Goal: Find specific page/section: Find specific page/section

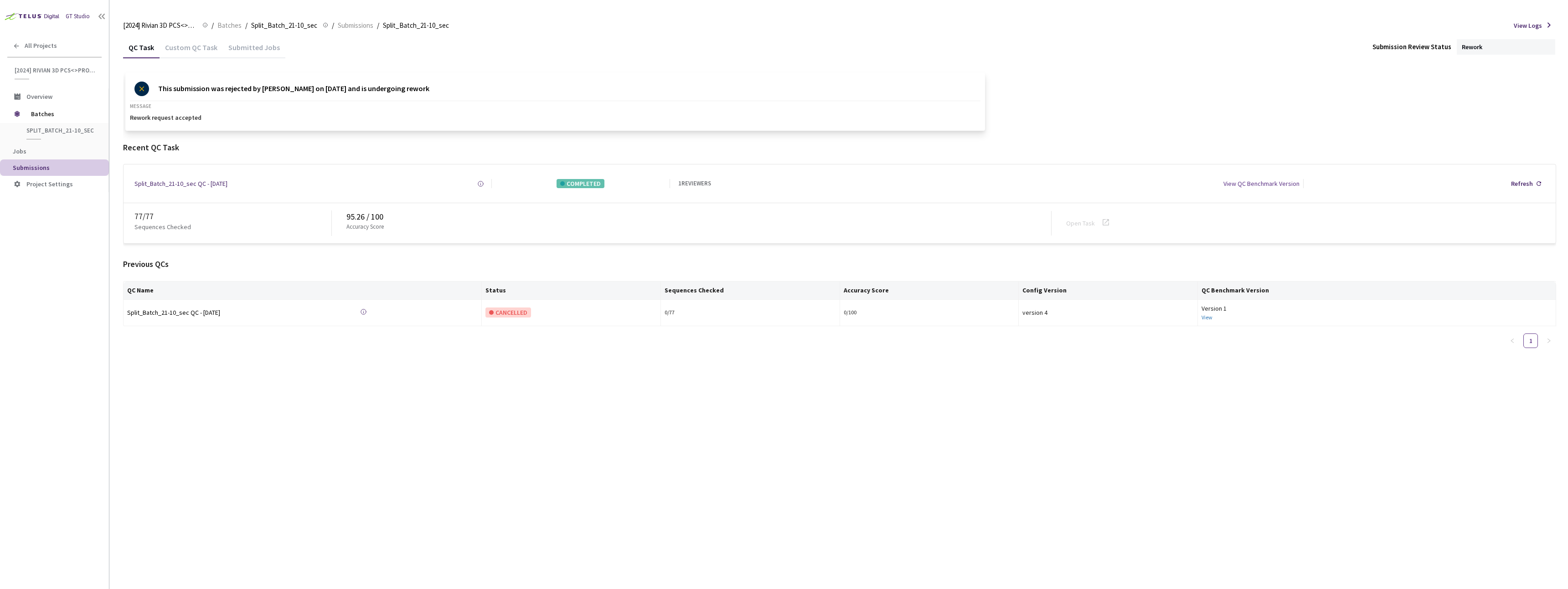
click at [230, 31] on div "[2024] Rivian 3D PCS<>Production [2024] Rivian 3D PCS<>Production / Batches / S…" at bounding box center [840, 25] width 1433 height 22
click at [234, 25] on span "Batches" at bounding box center [229, 25] width 24 height 11
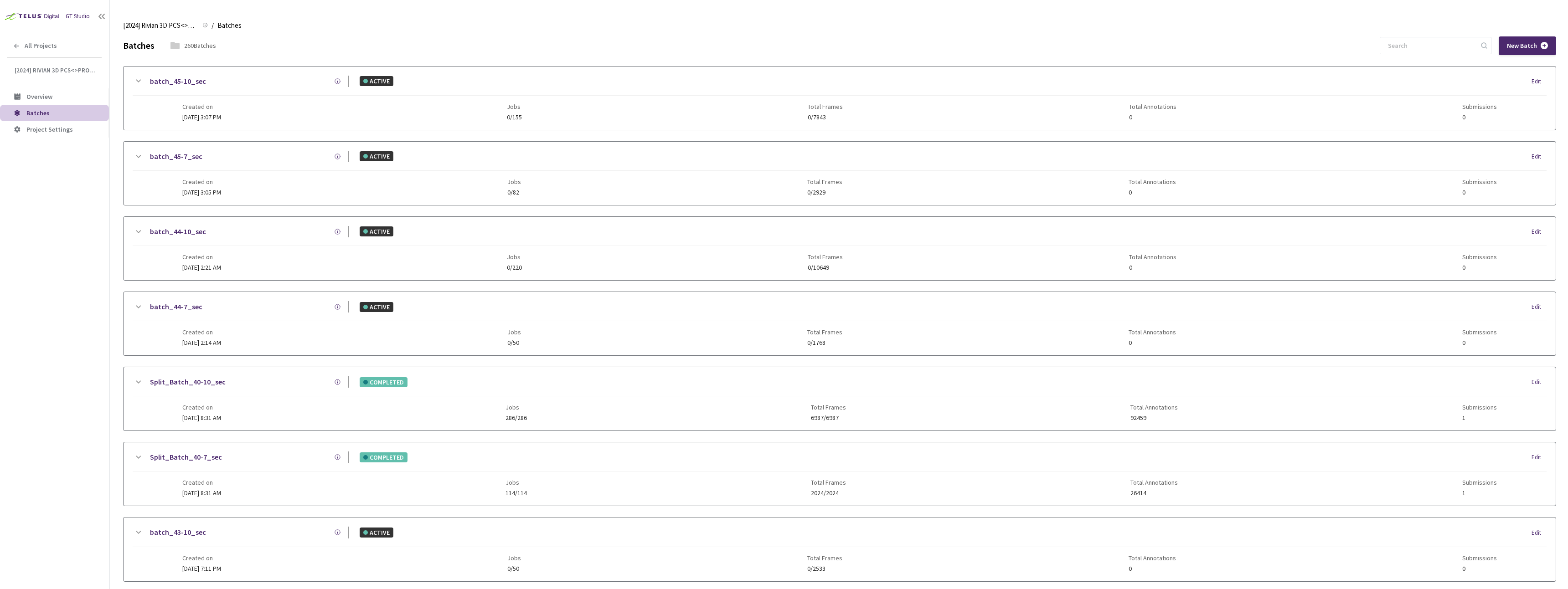
click at [1398, 42] on div "Batches 260 Batches New Batch" at bounding box center [840, 45] width 1433 height 19
click at [1411, 45] on input at bounding box center [1431, 45] width 97 height 17
paste input "58-7"
type input "58-7"
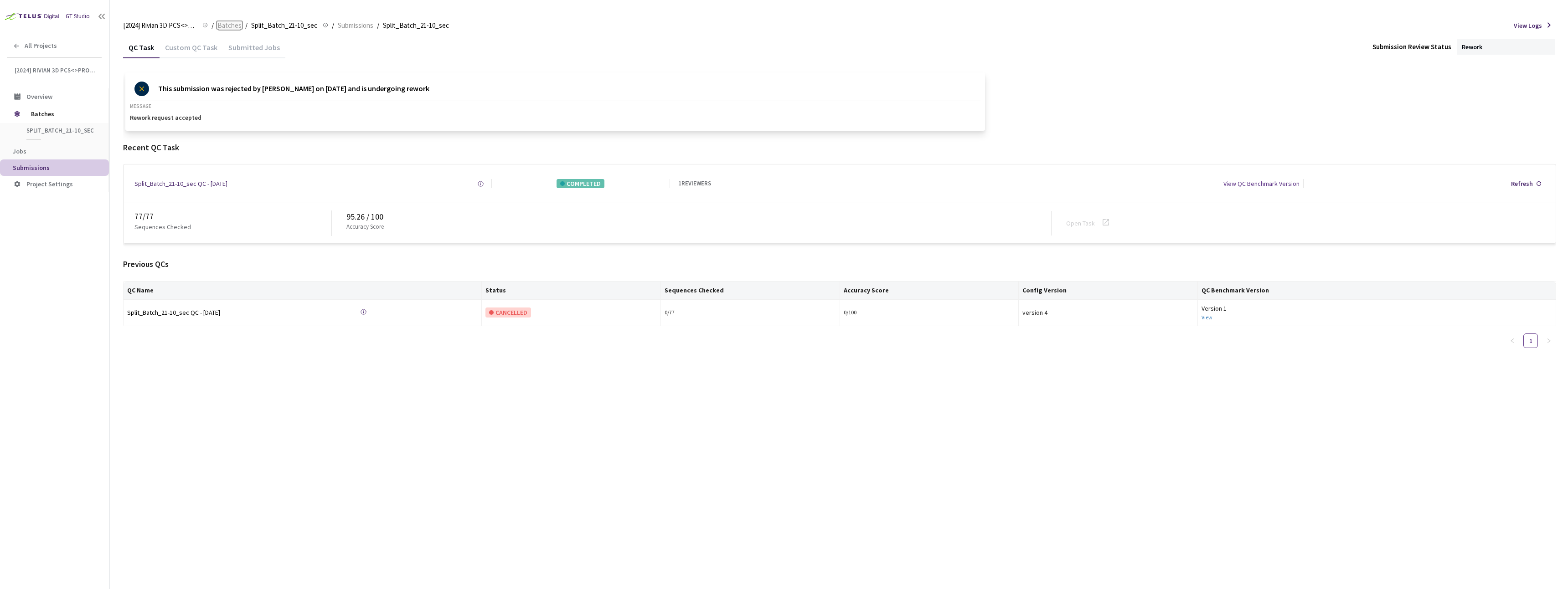
click at [224, 25] on span "Batches" at bounding box center [229, 25] width 24 height 11
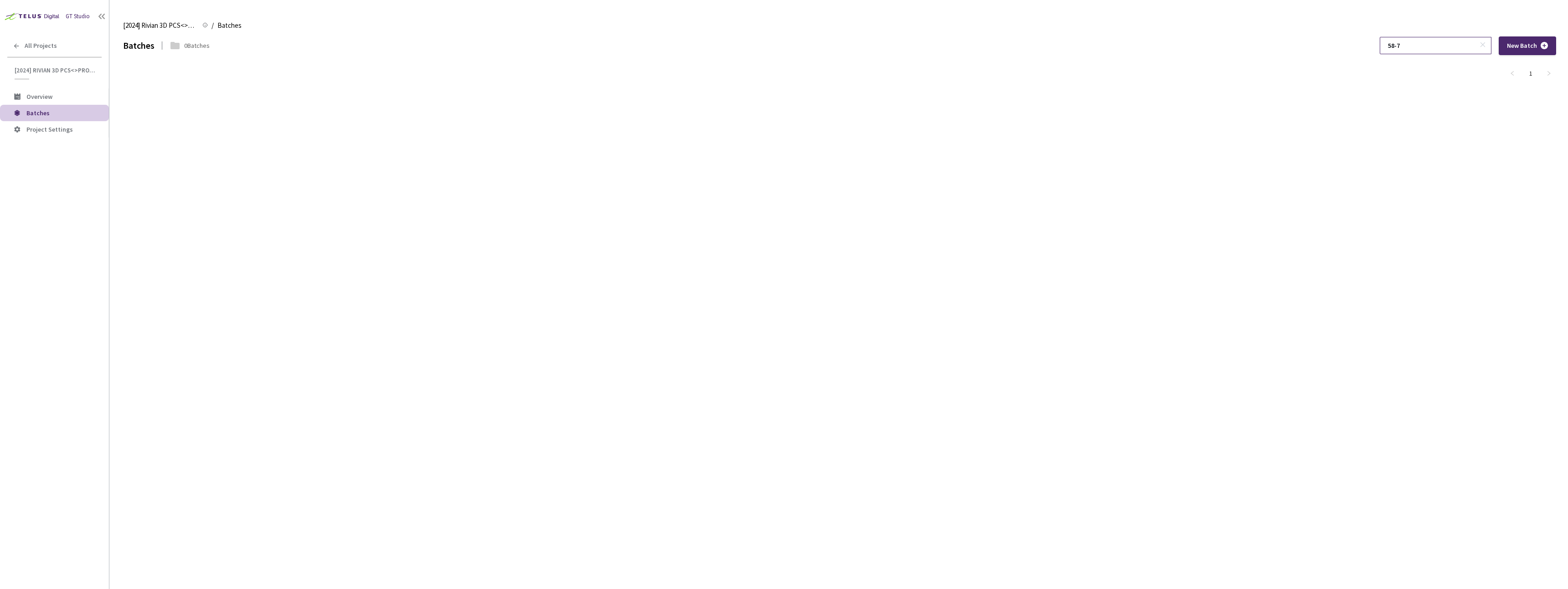
click at [1428, 52] on input "58-7" at bounding box center [1431, 45] width 97 height 17
drag, startPoint x: 1420, startPoint y: 48, endPoint x: 1335, endPoint y: 45, distance: 85.1
click at [1335, 45] on div "Batches 0 Batches 58-7 New Batch" at bounding box center [840, 45] width 1433 height 19
paste input
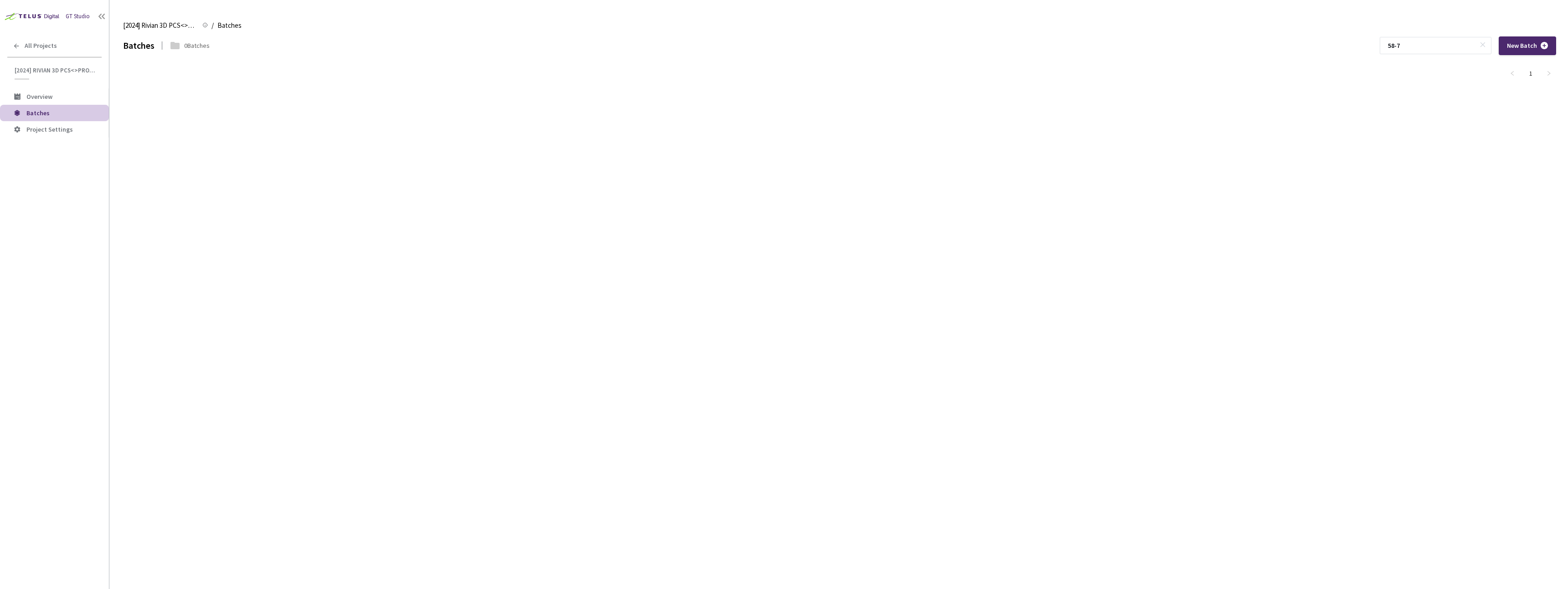
type input "58-7"
drag, startPoint x: 619, startPoint y: 153, endPoint x: 130, endPoint y: 151, distance: 489.0
click at [613, 153] on div "Batches 0 Batches 58-7 New Batch 1" at bounding box center [840, 313] width 1433 height 553
click at [45, 112] on span "Batches" at bounding box center [38, 113] width 24 height 8
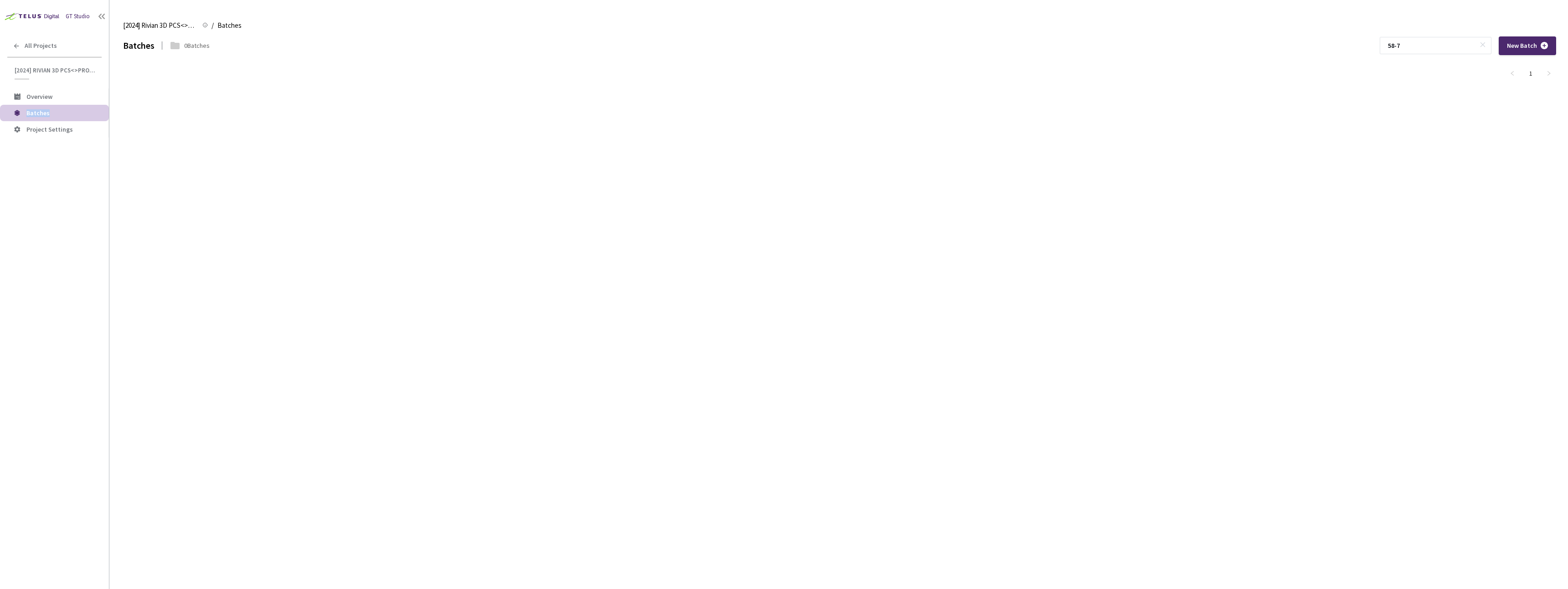
click at [45, 112] on span "Batches" at bounding box center [38, 113] width 24 height 8
click at [45, 113] on span "Batches" at bounding box center [38, 113] width 24 height 8
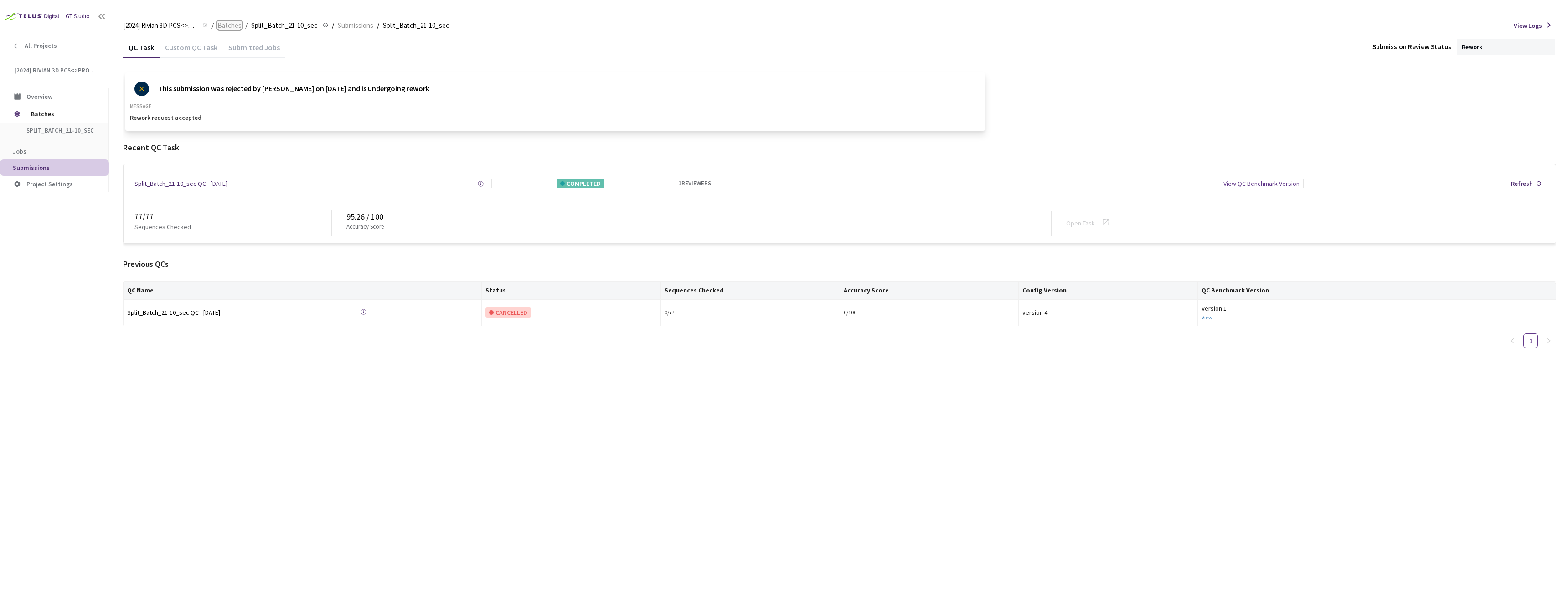
click at [235, 24] on span "Batches" at bounding box center [229, 25] width 24 height 11
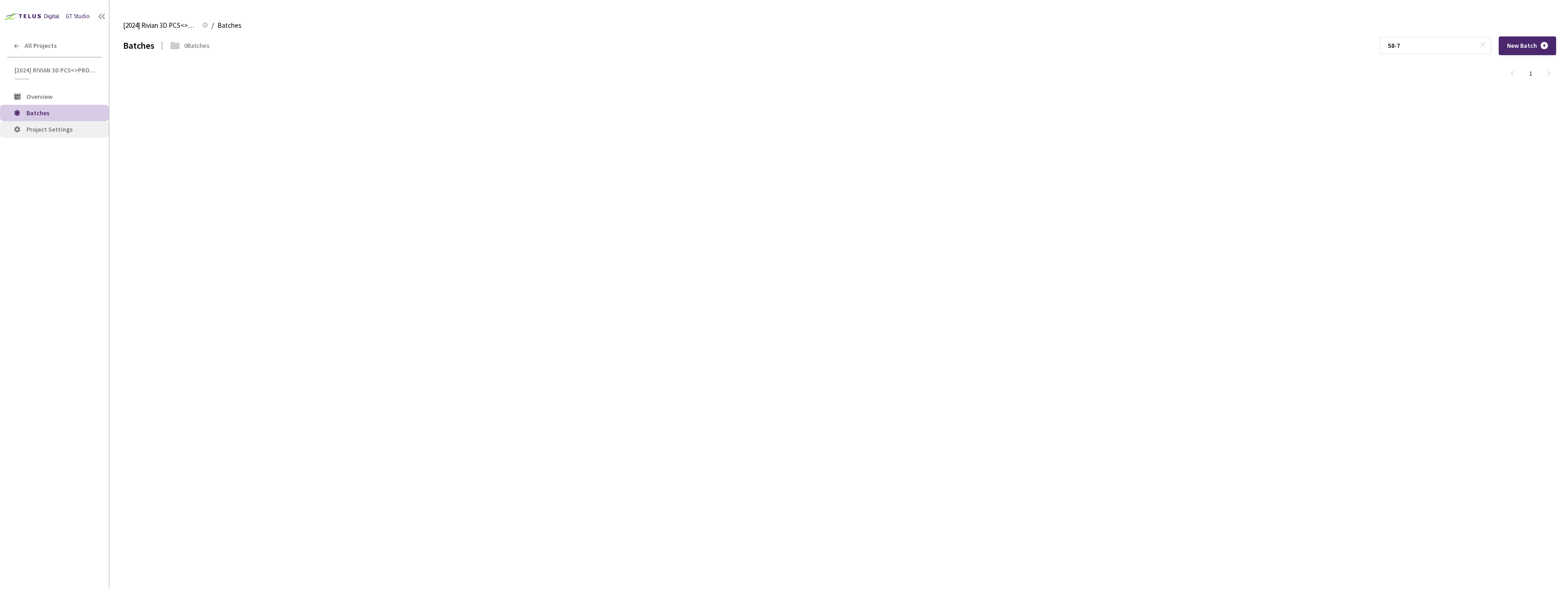
click at [46, 126] on span "Project Settings" at bounding box center [49, 129] width 46 height 8
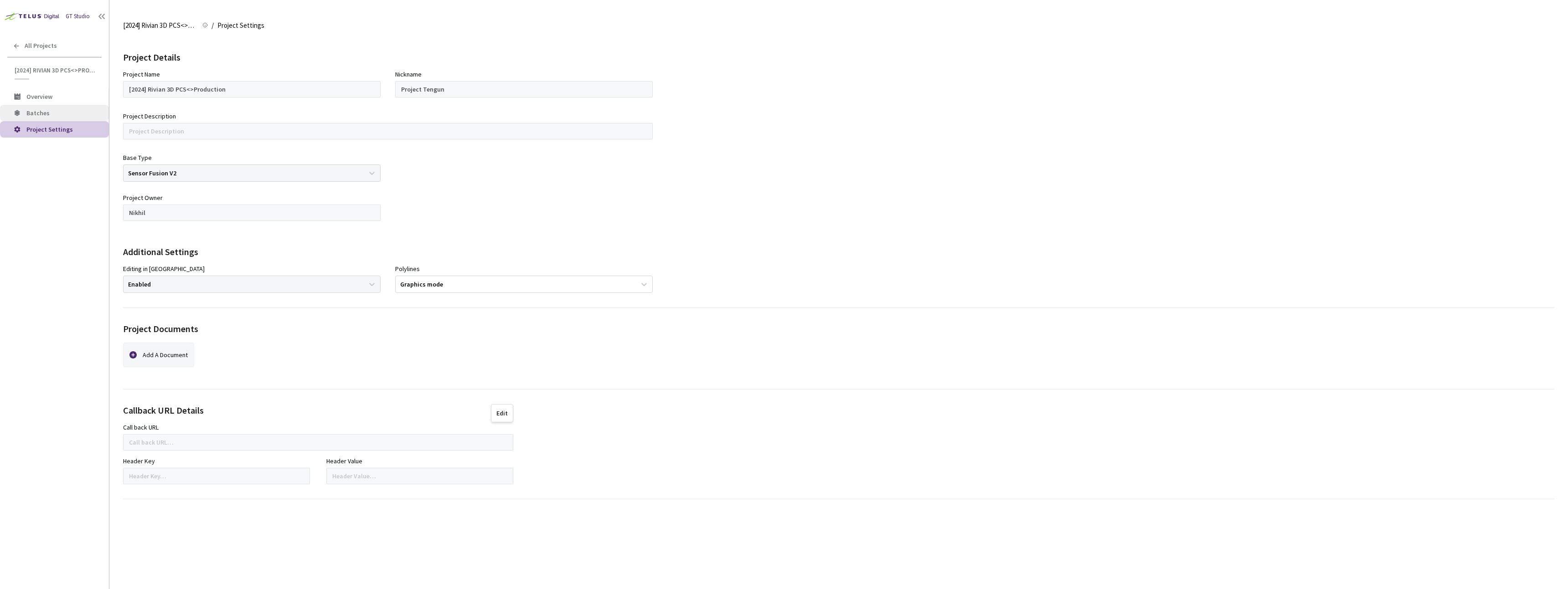
click at [43, 121] on ul "Overview Batches Project Settings" at bounding box center [54, 113] width 109 height 49
click at [51, 111] on span "Batches" at bounding box center [64, 114] width 75 height 8
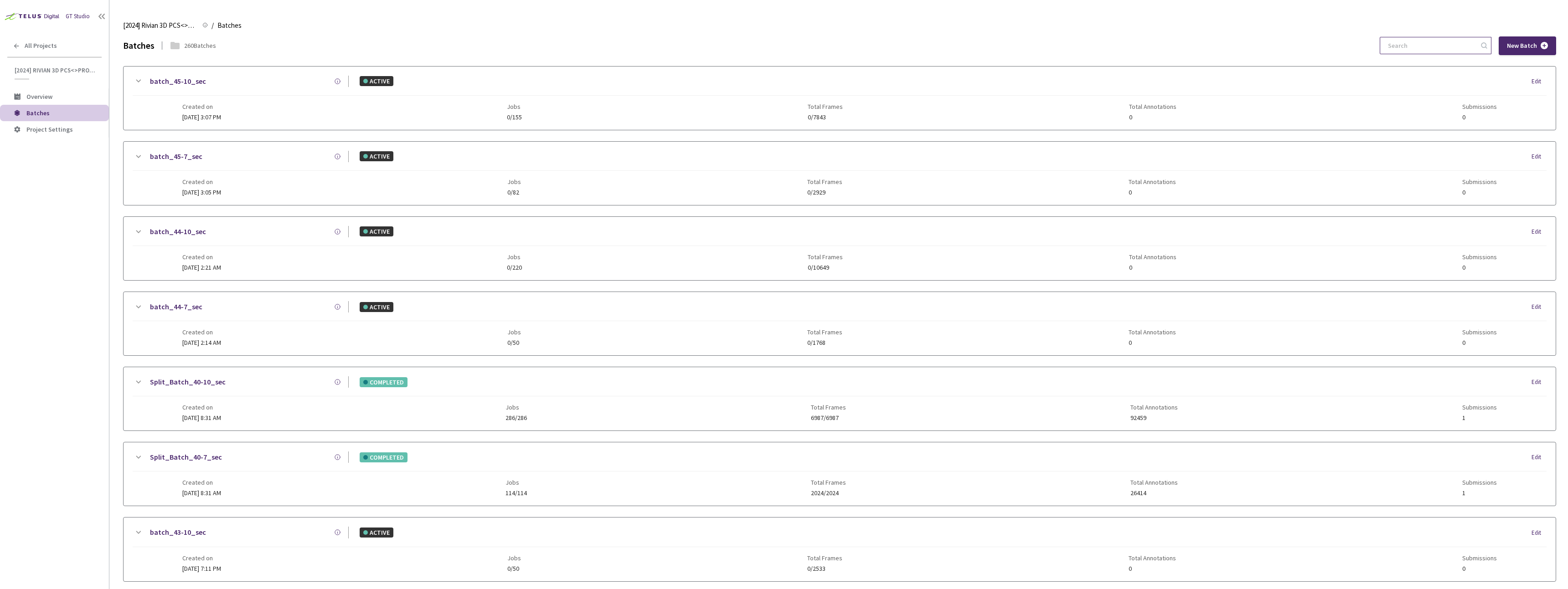
click at [1447, 44] on input at bounding box center [1431, 45] width 97 height 17
type input "b"
paste input "58-7"
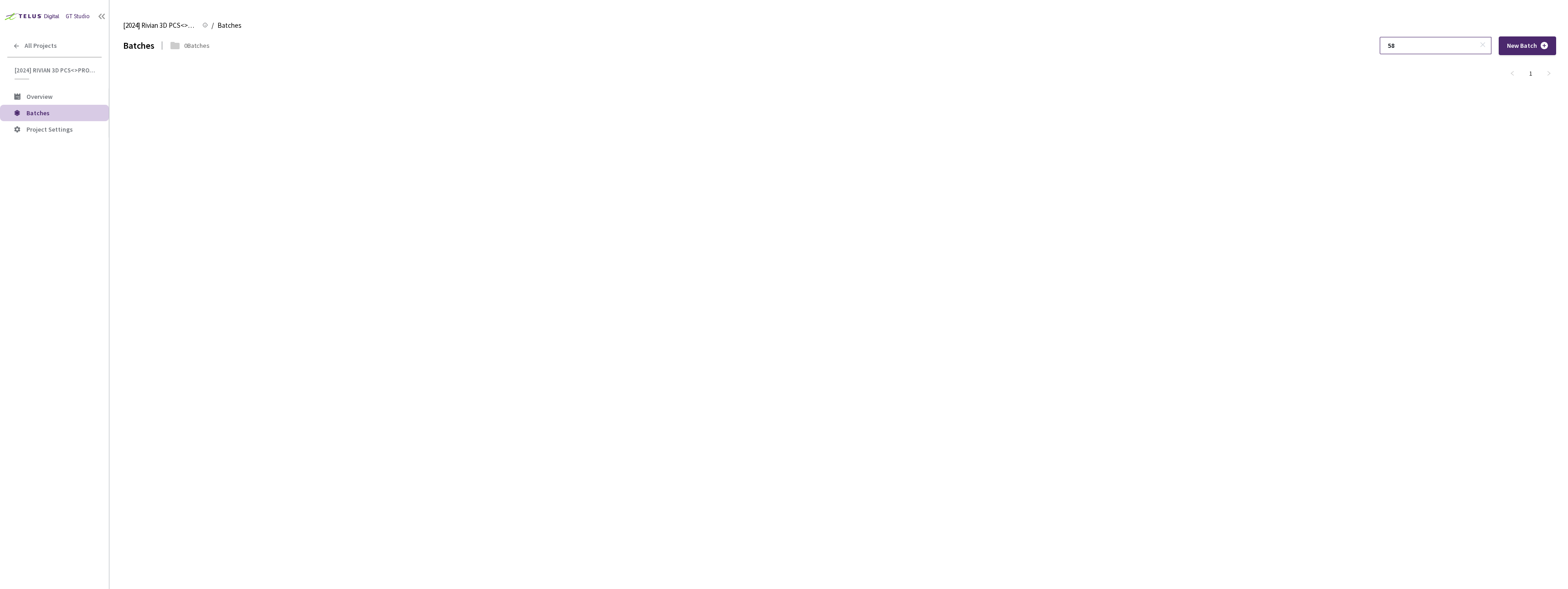
type input "5"
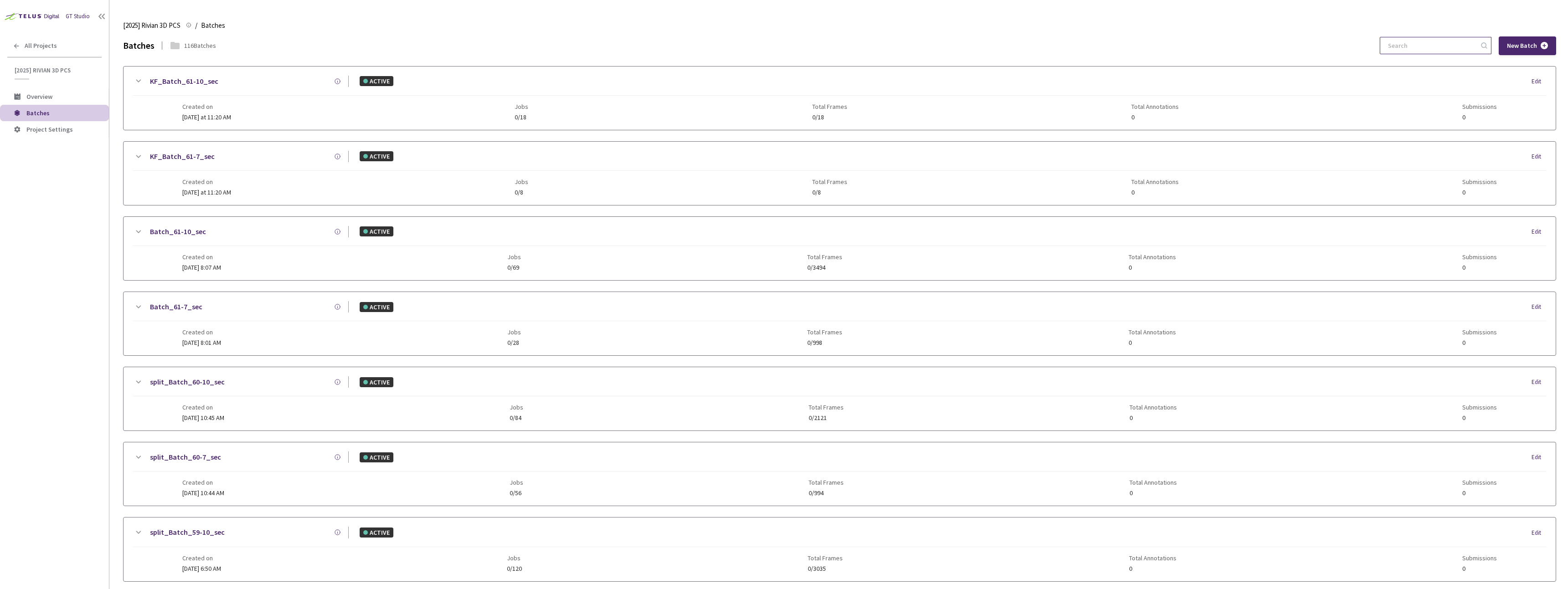
click at [1435, 49] on input at bounding box center [1431, 45] width 97 height 17
paste input "58-7"
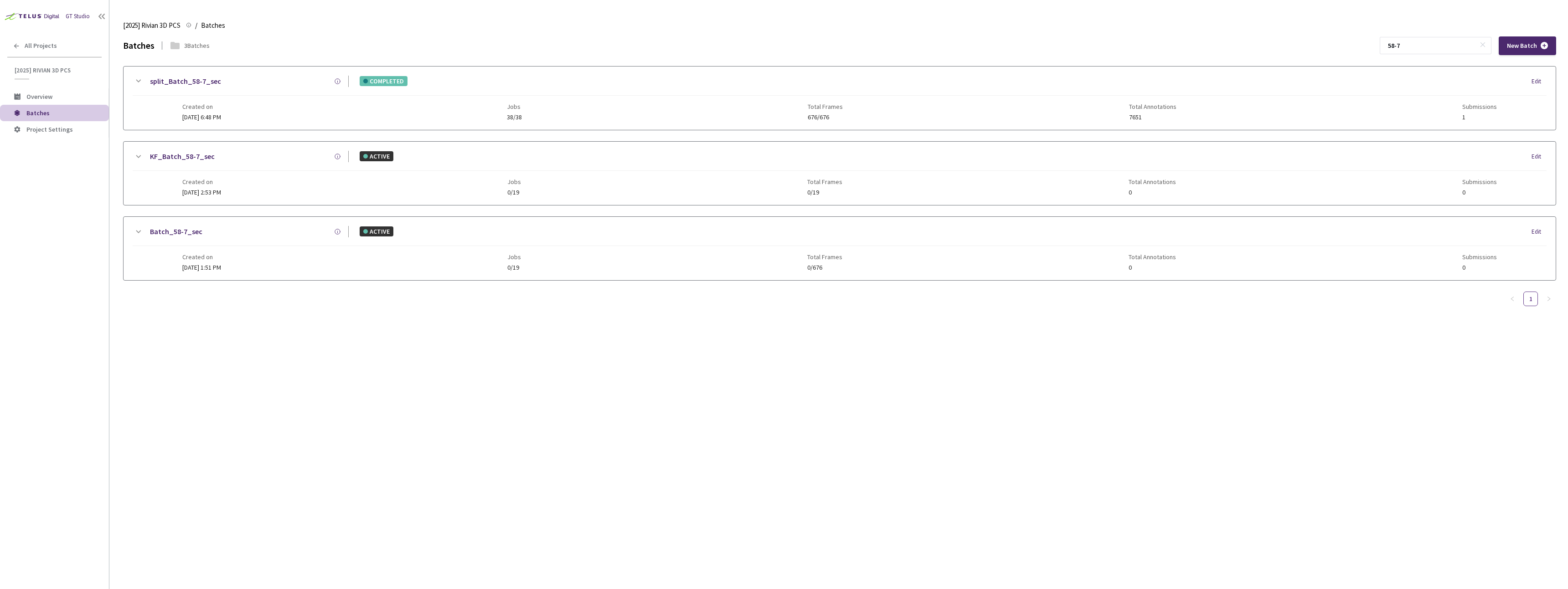
type input "58-7"
click at [236, 86] on div "split_Batch_58-7_sec" at bounding box center [246, 81] width 205 height 12
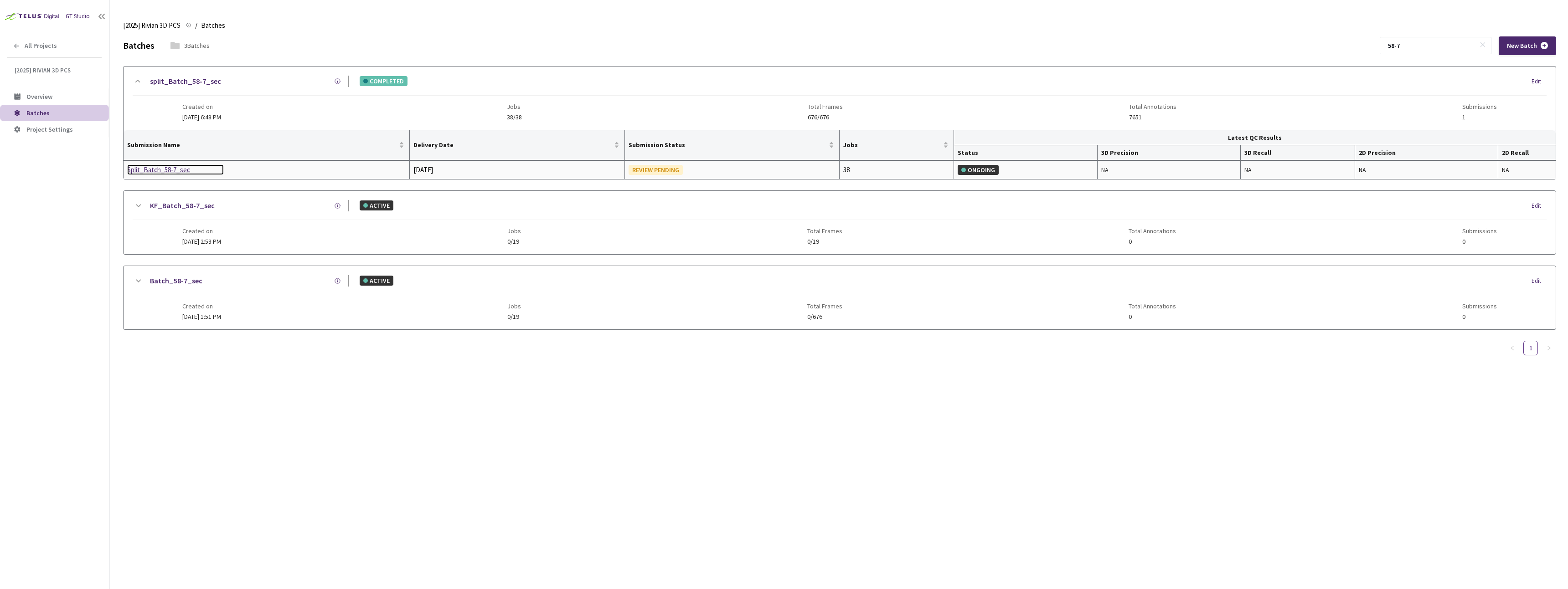
click at [155, 171] on div "Split_Batch_58-7_sec" at bounding box center [175, 170] width 97 height 11
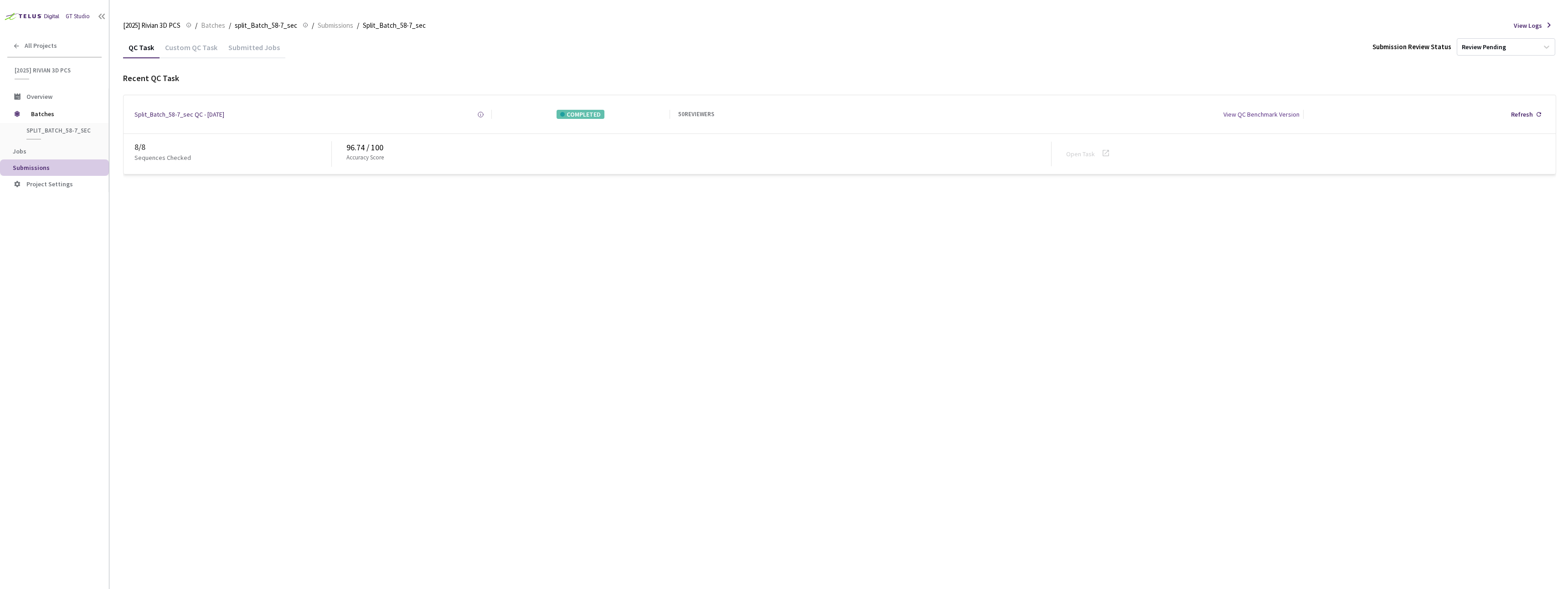
click at [185, 52] on div "Custom QC Task" at bounding box center [191, 51] width 64 height 16
click at [1081, 154] on link "Open Task" at bounding box center [1080, 154] width 28 height 8
drag, startPoint x: 168, startPoint y: 110, endPoint x: 178, endPoint y: 112, distance: 10.2
click at [178, 112] on div "Split_Batch_58-7_sec QC - [DATE]" at bounding box center [179, 114] width 90 height 9
drag, startPoint x: 169, startPoint y: 116, endPoint x: 179, endPoint y: 117, distance: 10.0
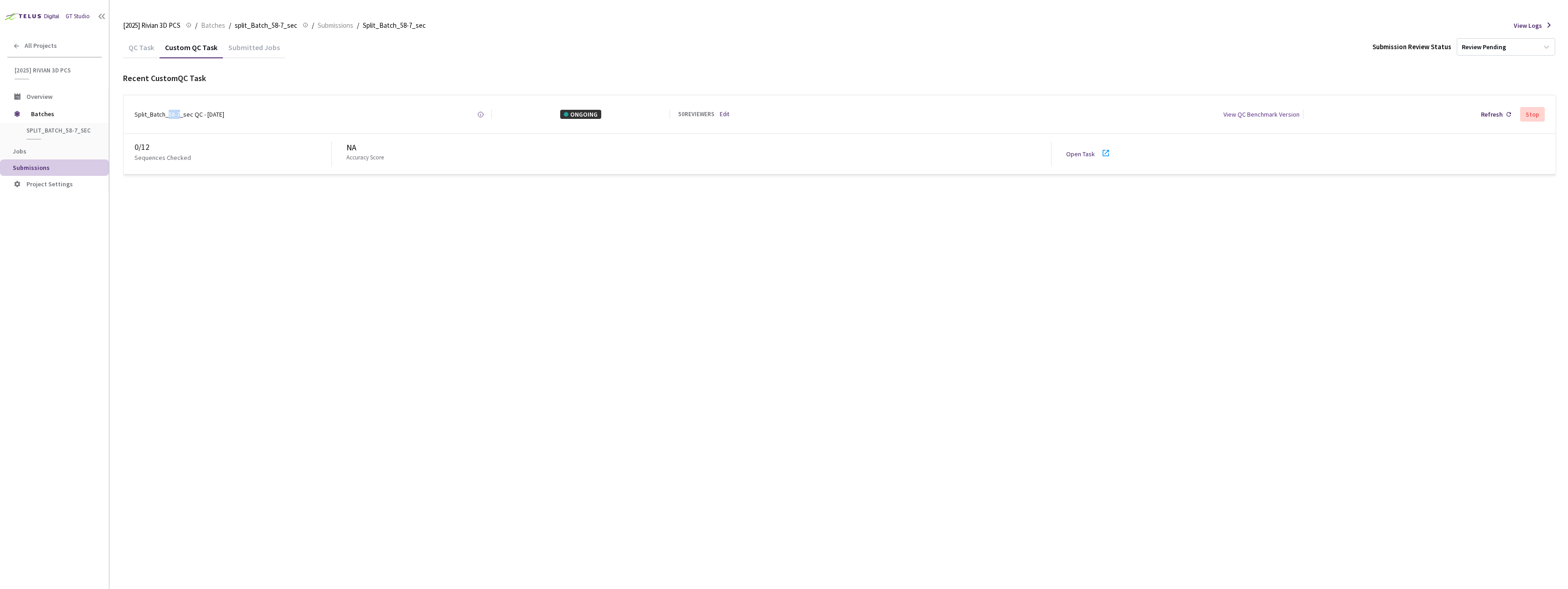
click at [179, 117] on div "Split_Batch_58-7_sec QC - [DATE]" at bounding box center [179, 114] width 90 height 9
copy div "58-7"
